Goal: Task Accomplishment & Management: Manage account settings

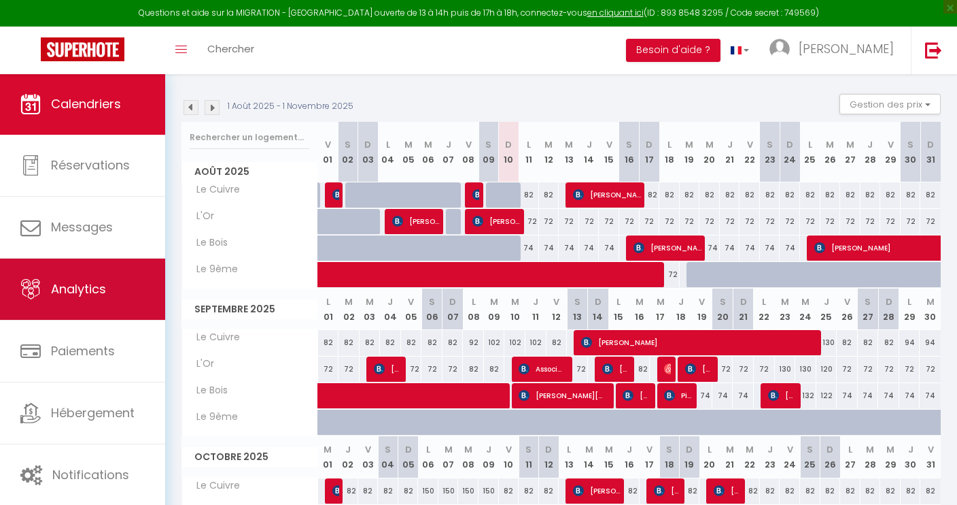
scroll to position [135, 0]
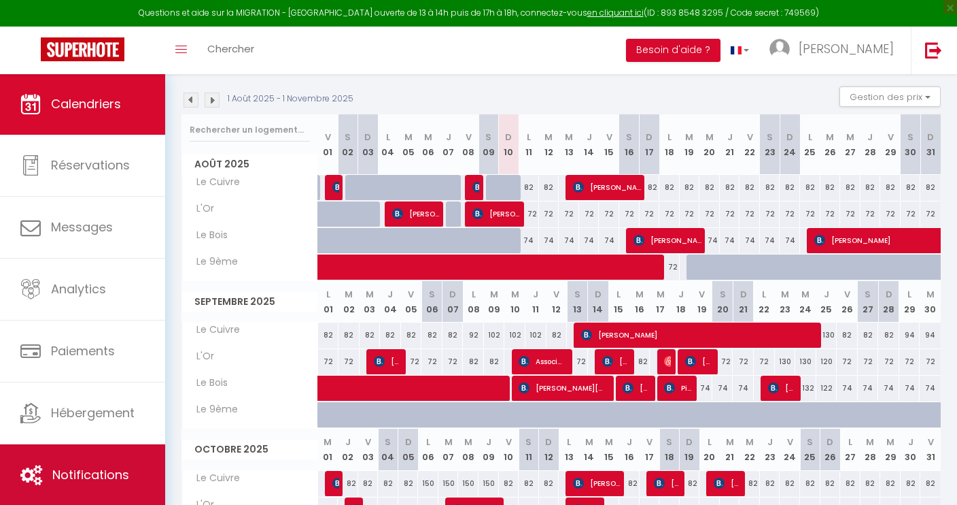
click at [79, 473] on span "Notifications" at bounding box center [90, 474] width 77 height 17
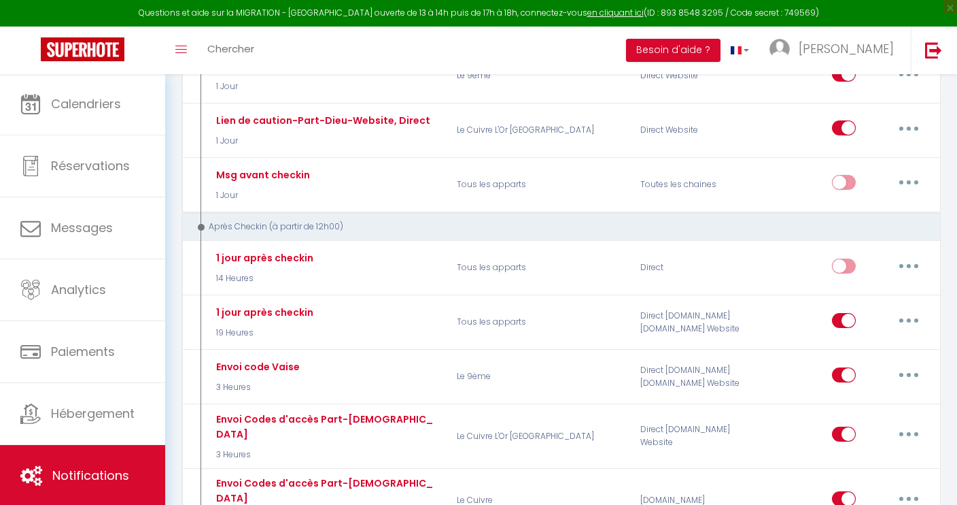
scroll to position [1225, 0]
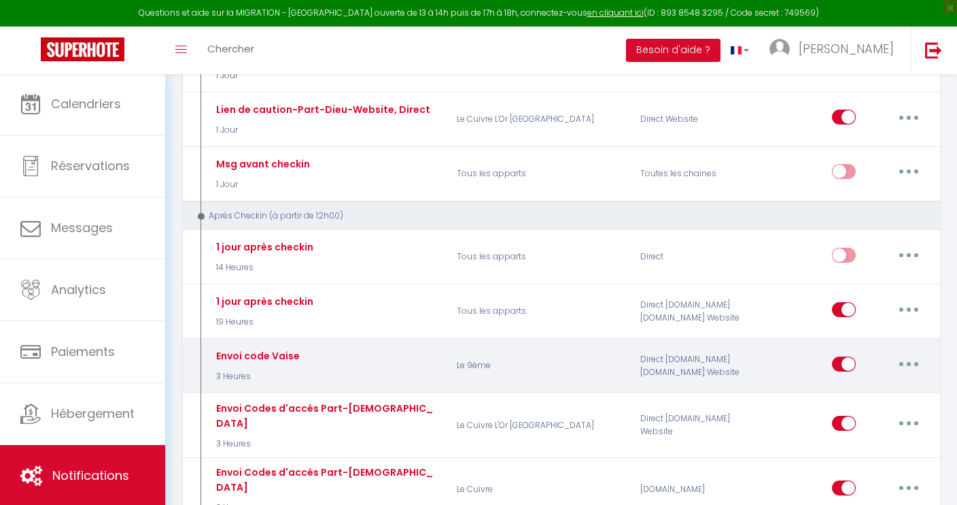
click at [909, 353] on button "button" at bounding box center [909, 364] width 38 height 22
click at [856, 383] on link "Editer" at bounding box center [873, 394] width 101 height 23
type input "Envoi code Vaise"
select select "3"
select select "3 Heures"
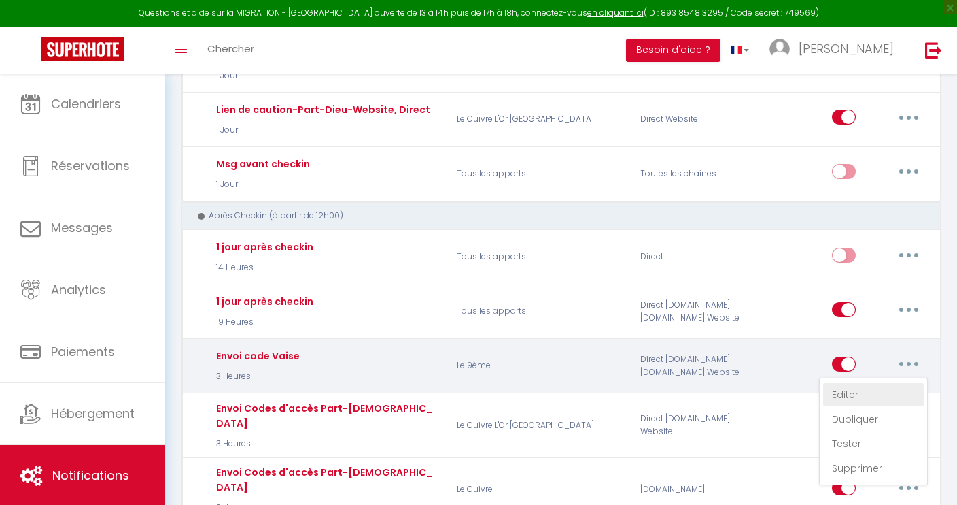
select select "if_deposit_is_paid"
checkbox input "true"
checkbox input "false"
radio input "true"
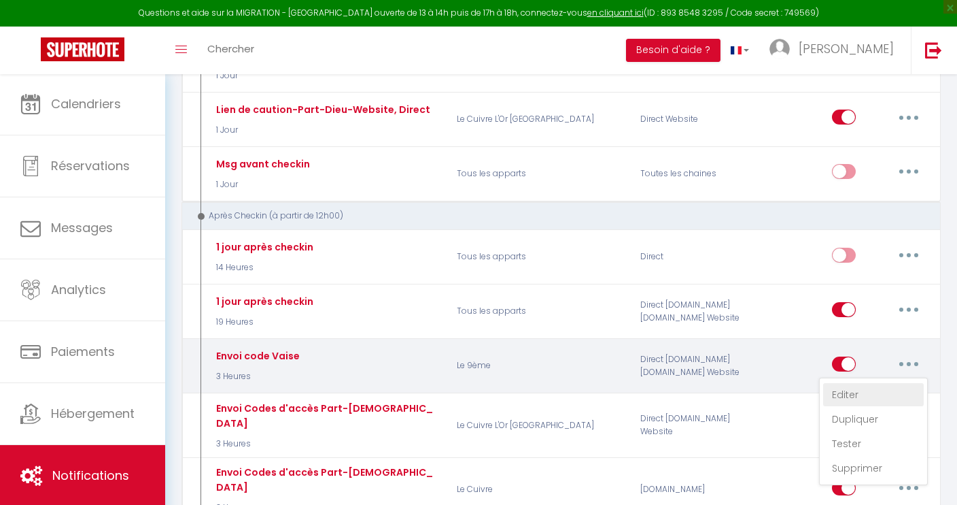
type input "Envoi du code-Le 9ème-HomaLyon"
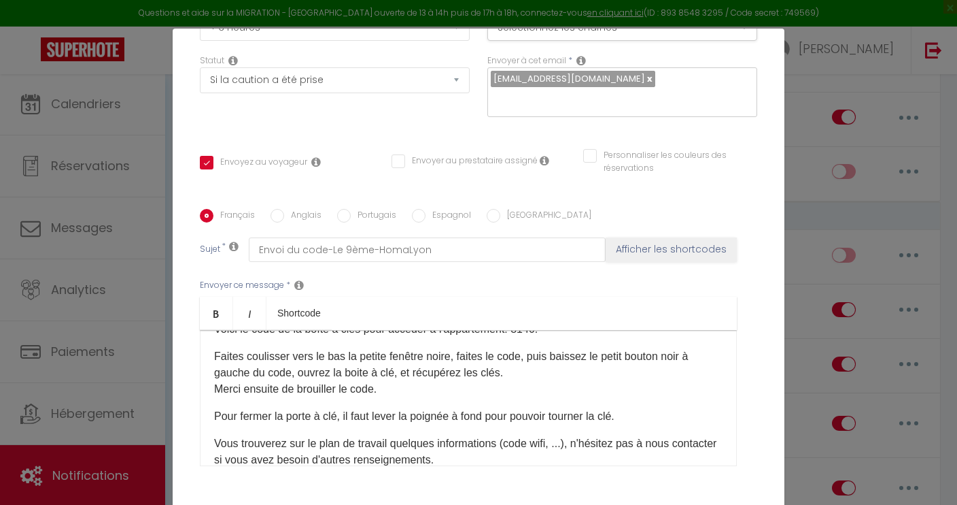
scroll to position [253, 0]
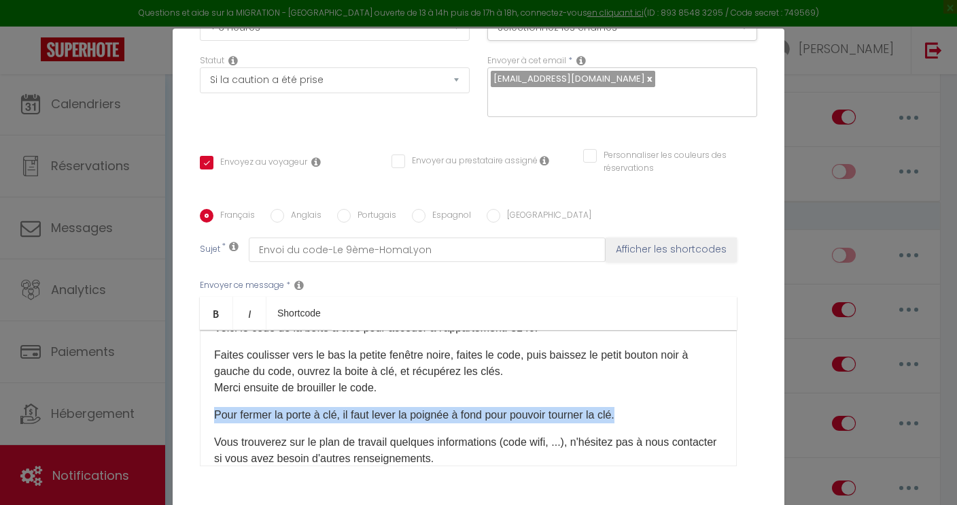
drag, startPoint x: 636, startPoint y: 413, endPoint x: 214, endPoint y: 415, distance: 422.3
click at [214, 415] on div "Bonjour Comme convenu, voici le code de la boîte à clé, ainsi que le rappel des…" at bounding box center [468, 398] width 537 height 136
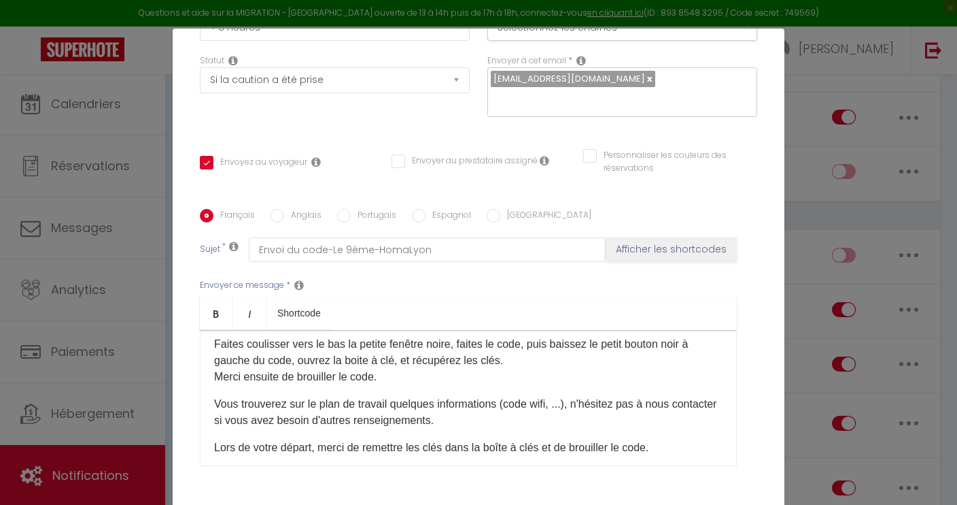
scroll to position [265, 0]
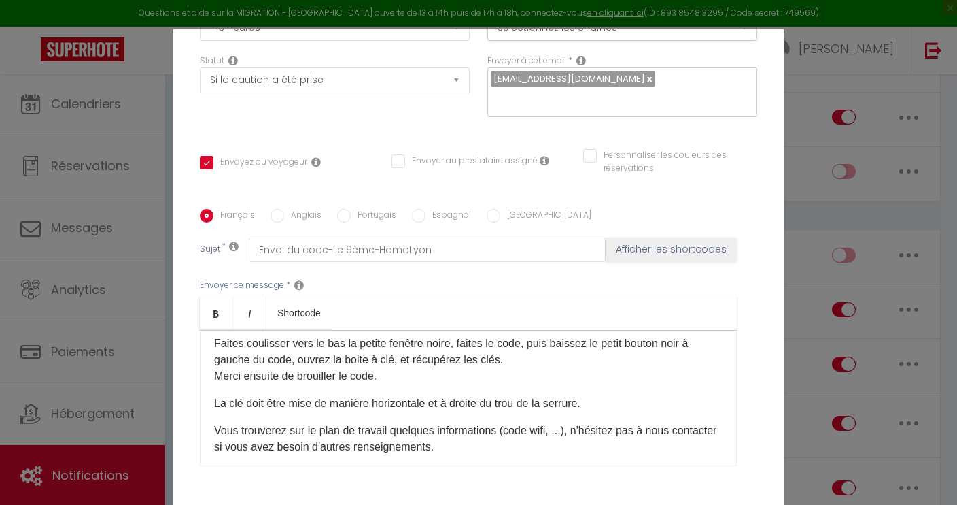
click at [487, 405] on p "La clé doit être mise de manière horizontale et à droite du trou de la serrure." at bounding box center [468, 403] width 509 height 16
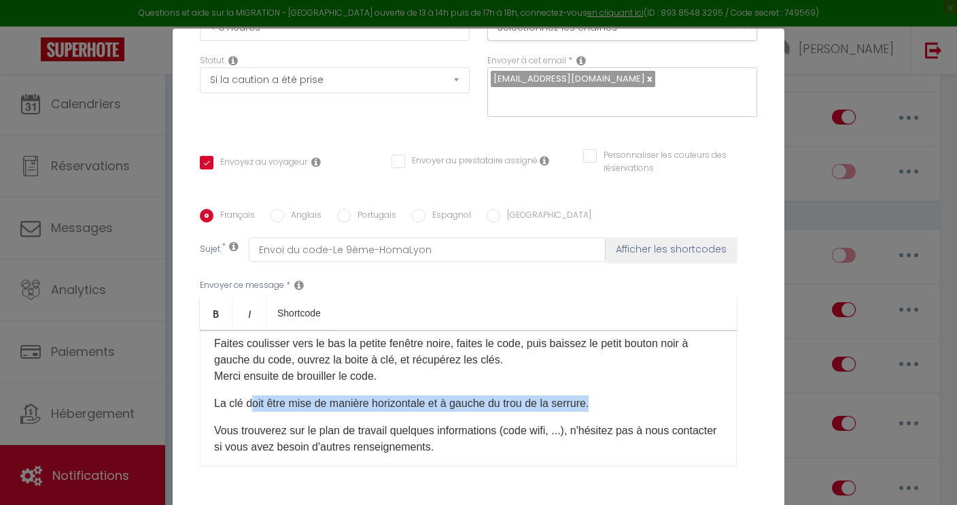
drag, startPoint x: 602, startPoint y: 404, endPoint x: 254, endPoint y: 408, distance: 348.8
click at [254, 408] on p "La clé doit être mise de manière horizontale et à gauche du trou de la serrure." at bounding box center [468, 403] width 509 height 16
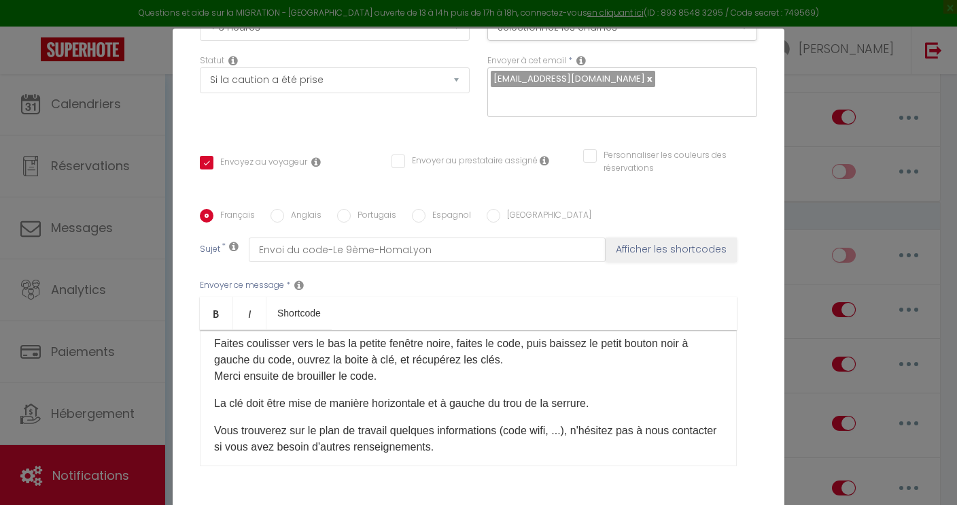
click at [284, 413] on div "Bonjour Comme convenu, voici le code de la boîte à clé, ainsi que le rappel des…" at bounding box center [468, 398] width 537 height 136
click at [373, 405] on p "La clé doit être mise de manière horizontale et à gauche du trou de la serrure." at bounding box center [468, 403] width 509 height 16
click at [386, 404] on p "La clé doit être insérée horizontale et à gauche du trou de la serrure." at bounding box center [468, 403] width 509 height 16
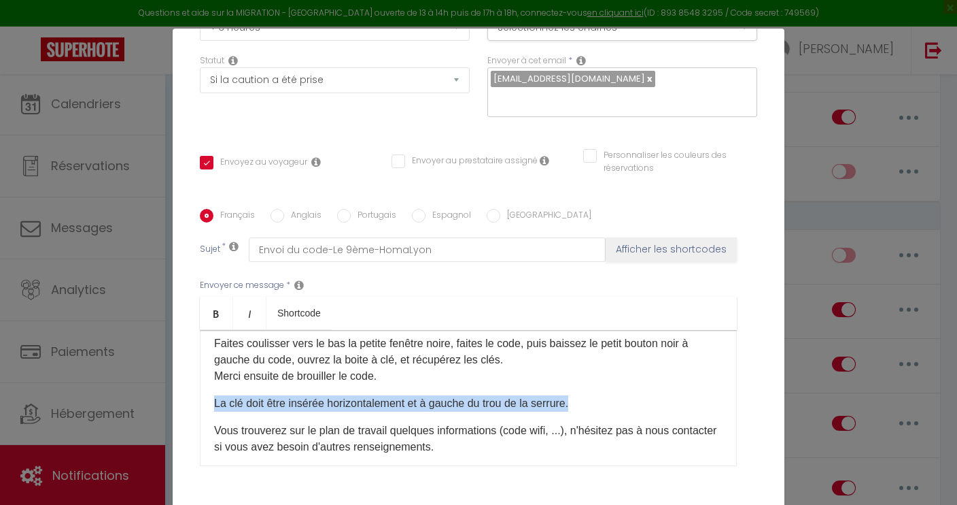
drag, startPoint x: 582, startPoint y: 405, endPoint x: 214, endPoint y: 397, distance: 368.6
click at [214, 397] on div "Bonjour Comme convenu, voici le code de la boîte à clé, ainsi que le rappel des…" at bounding box center [468, 398] width 537 height 136
copy p "La clé doit être insérée horizontalement et à gauche du trou de la serrure."
click at [626, 396] on p "La clé doit être insérée horizontalement et à gauche du trou de la serrure." at bounding box center [468, 403] width 509 height 16
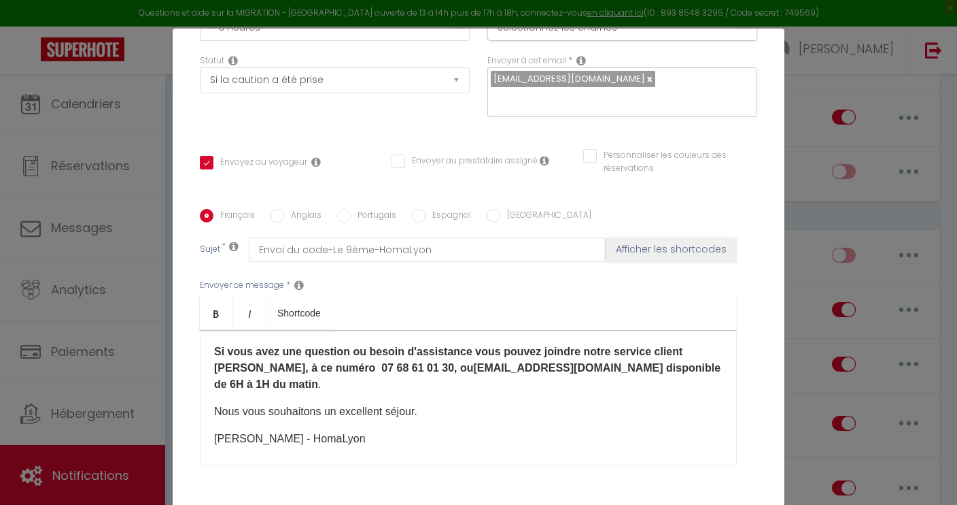
scroll to position [401, 0]
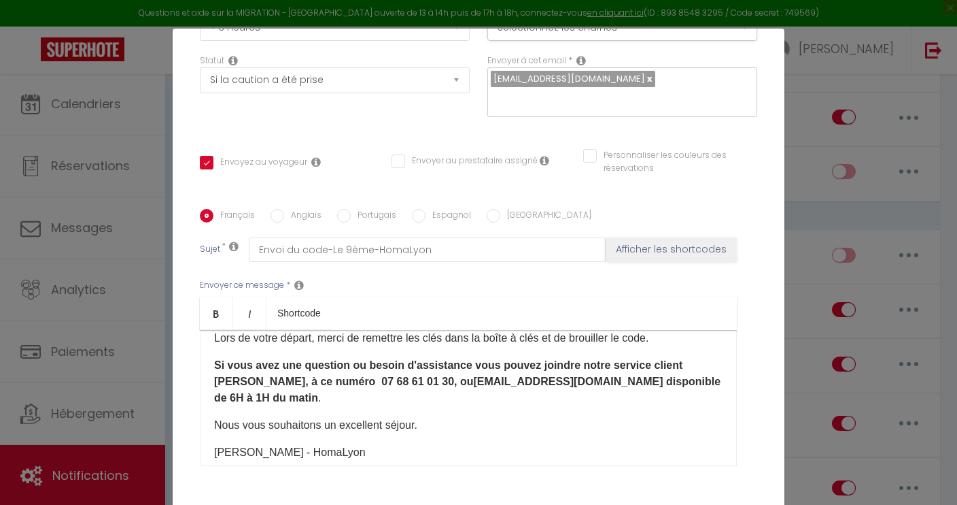
click at [278, 219] on input "Anglais" at bounding box center [278, 216] width 14 height 14
radio input "true"
checkbox input "true"
checkbox input "false"
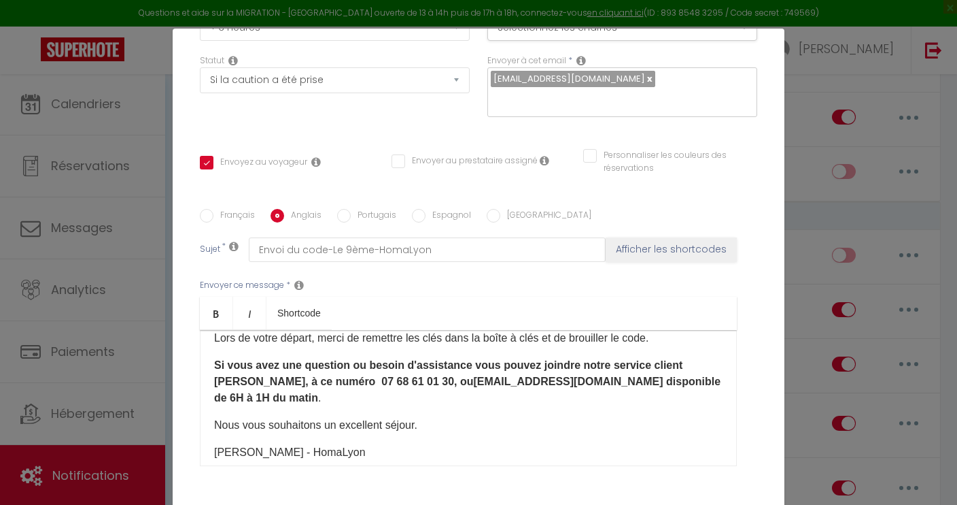
type input "Code sending-Le 9ème HomaLyon"
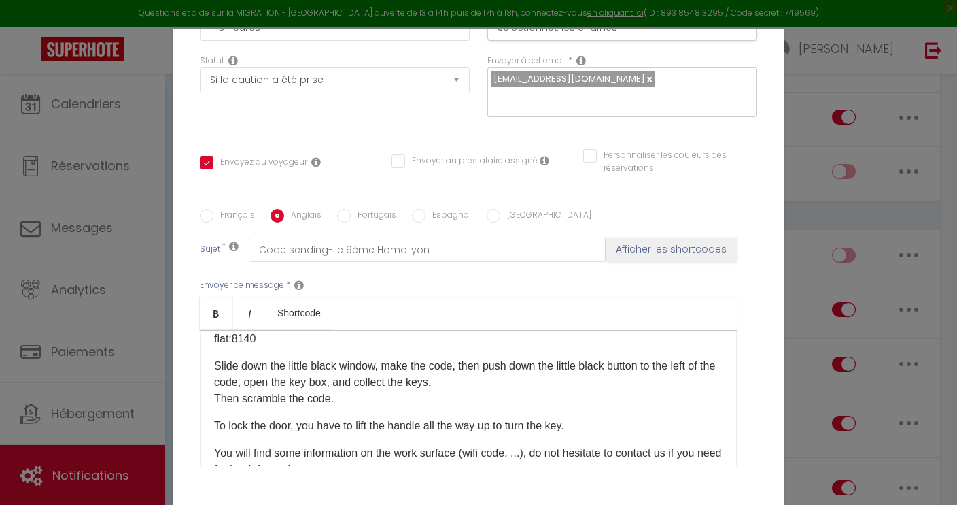
scroll to position [260, 0]
drag, startPoint x: 585, startPoint y: 426, endPoint x: 218, endPoint y: 416, distance: 367.3
click at [218, 416] on p "To lock the door, you have to lift the handle all the way up to turn the key." at bounding box center [468, 424] width 509 height 16
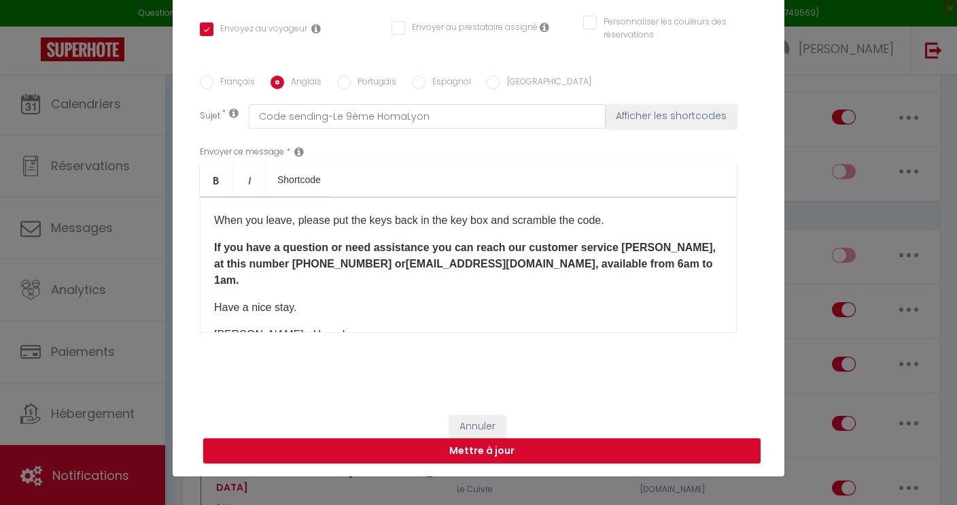
scroll to position [57, 0]
click at [508, 446] on button "Mettre à jour" at bounding box center [482, 451] width 558 height 26
checkbox input "true"
checkbox input "false"
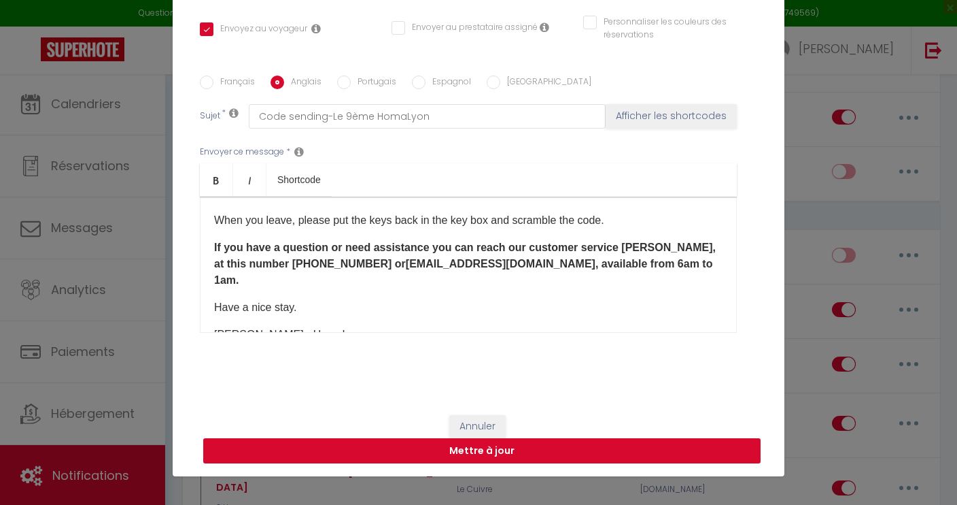
scroll to position [258, 0]
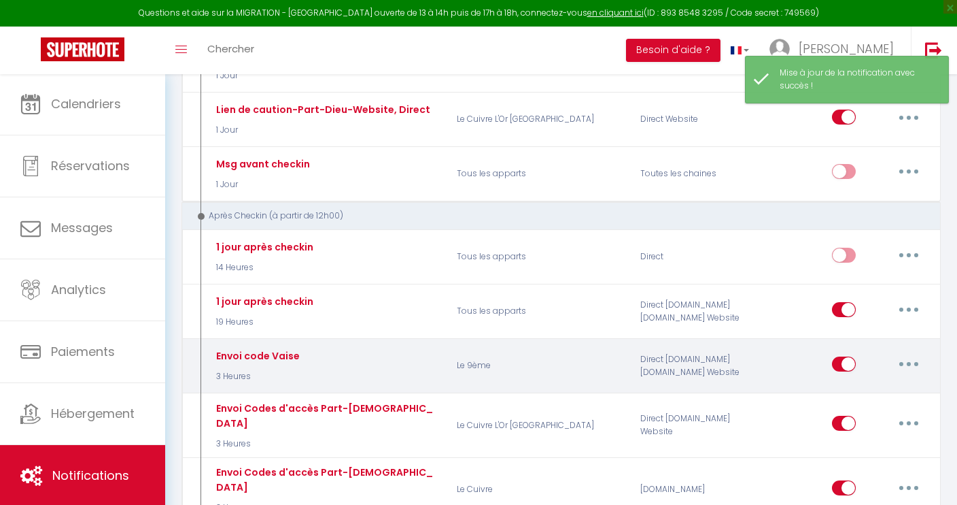
click at [912, 353] on button "button" at bounding box center [909, 364] width 38 height 22
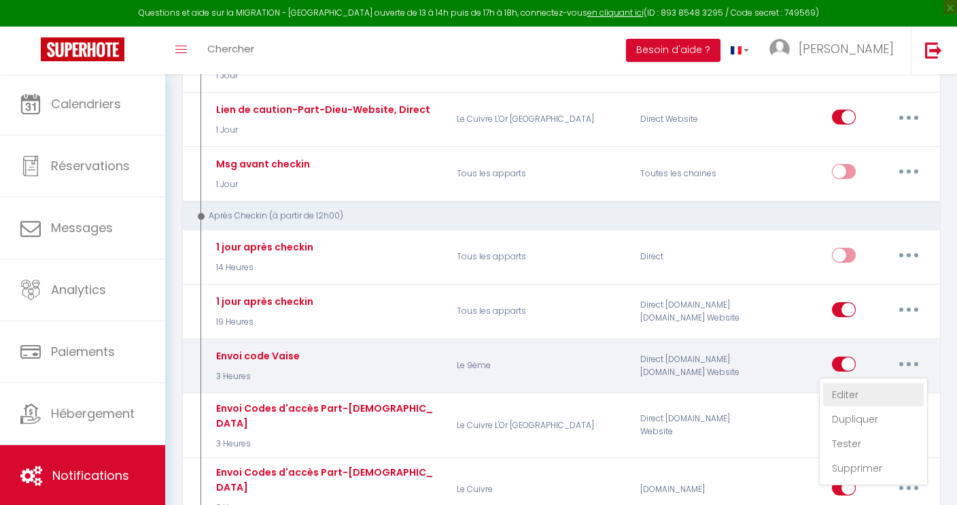
click at [844, 383] on link "Editer" at bounding box center [873, 394] width 101 height 23
type input "Envoi code Vaise"
select select "3"
select select "3 Heures"
select select "if_deposit_is_paid"
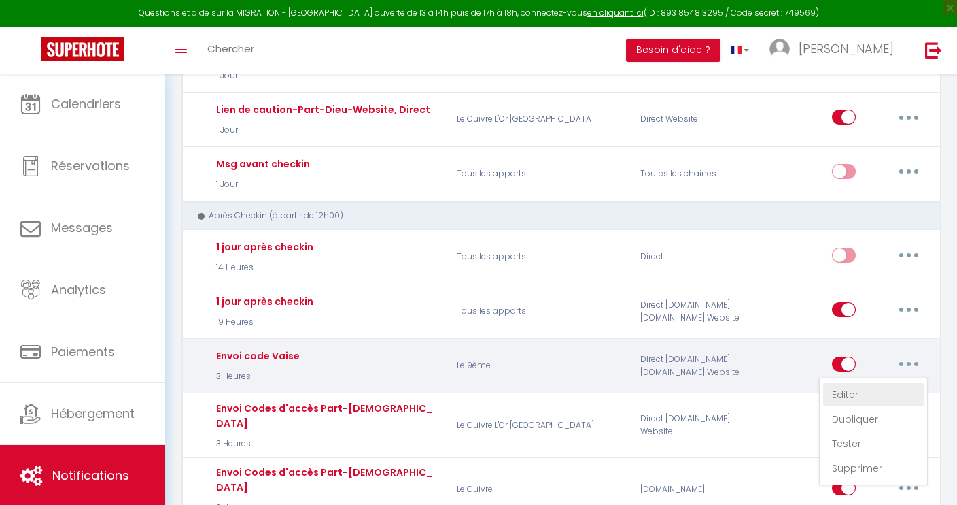
checkbox input "true"
checkbox input "false"
radio input "true"
type input "Envoi du code-Le 9ème-HomaLyon"
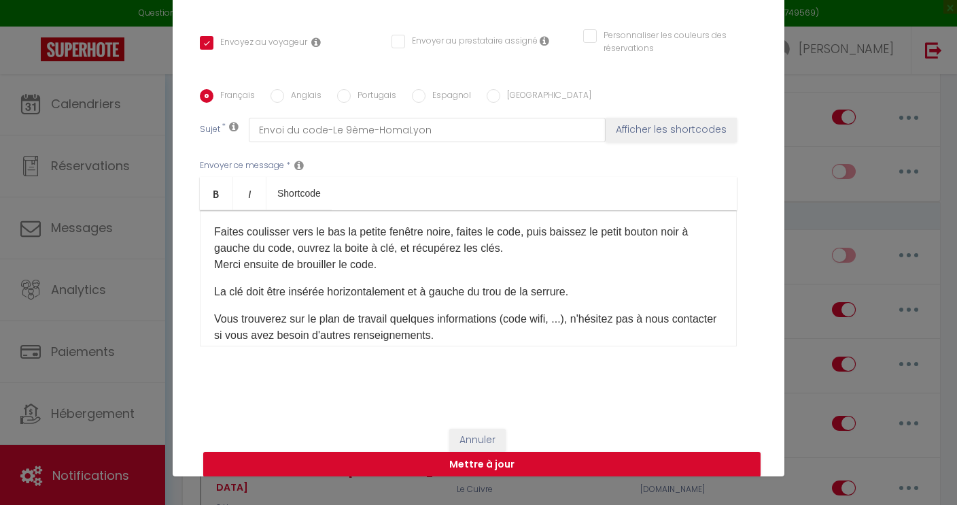
scroll to position [260, 0]
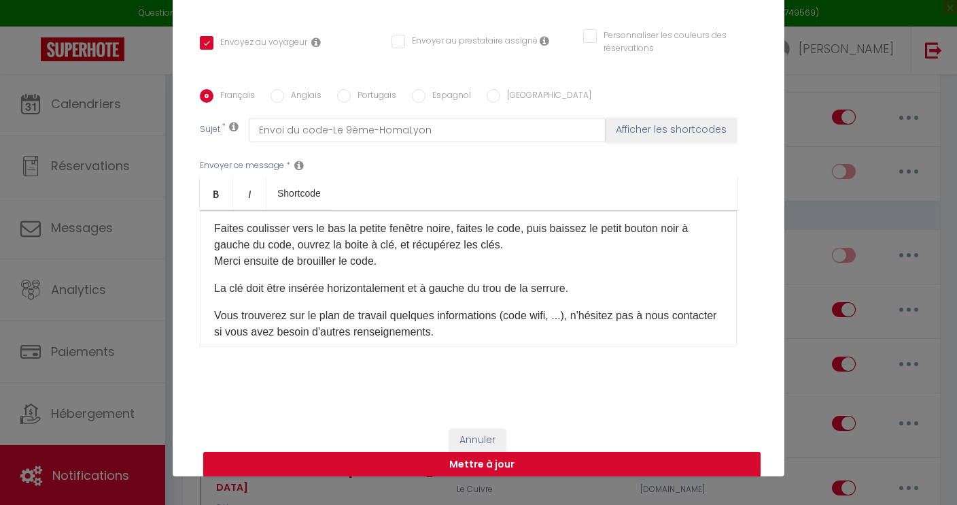
click at [282, 97] on input "Anglais" at bounding box center [278, 96] width 14 height 14
radio input "true"
checkbox input "true"
checkbox input "false"
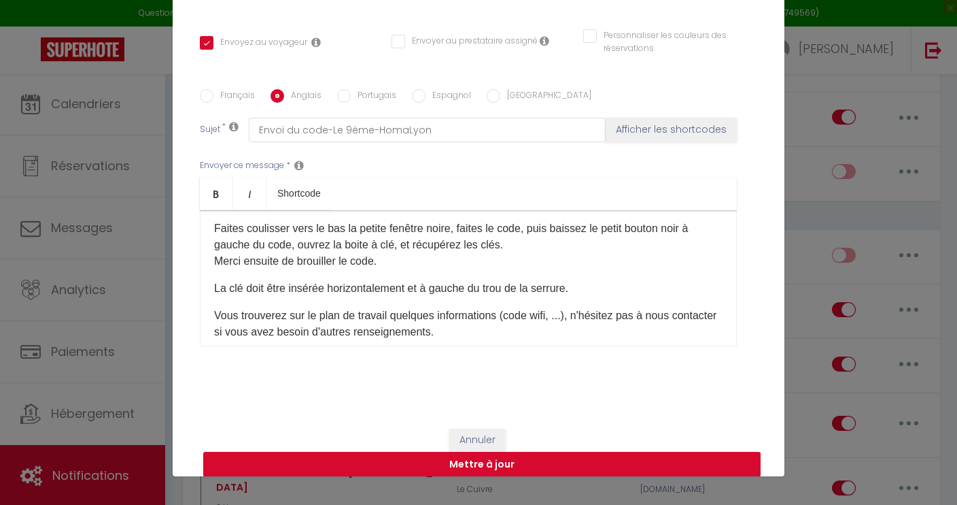
type input "Code sending-Le 9ème HomaLyon"
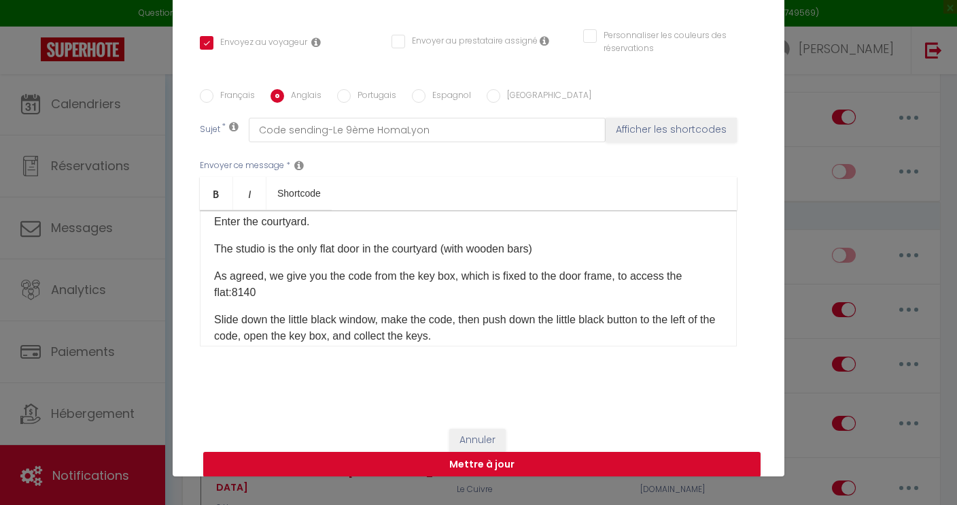
scroll to position [184, 0]
click at [474, 436] on button "Annuler" at bounding box center [477, 439] width 56 height 23
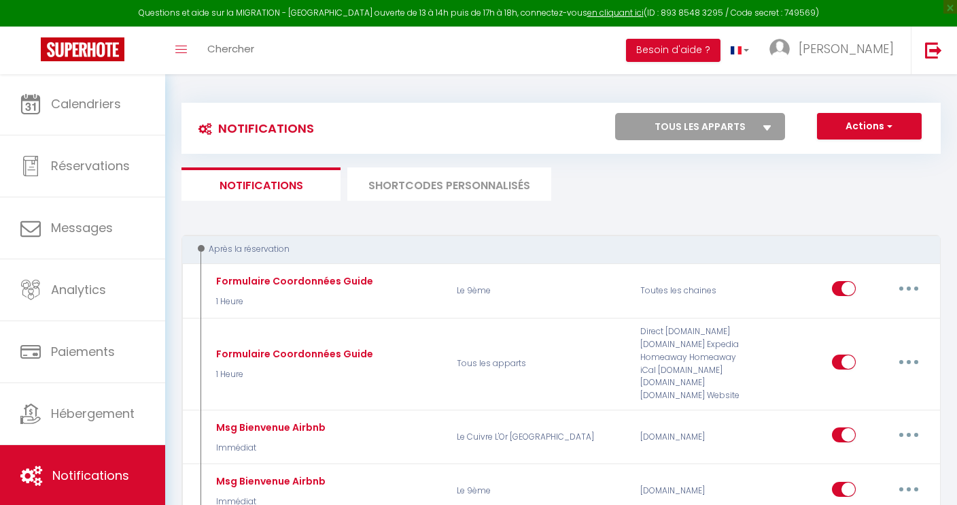
scroll to position [0, 0]
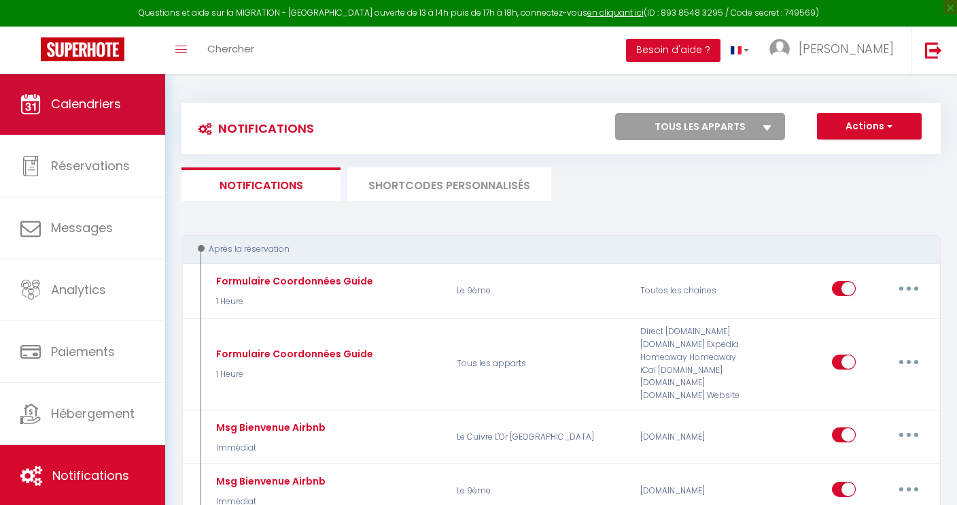
click at [91, 109] on span "Calendriers" at bounding box center [86, 103] width 70 height 17
